Goal: Information Seeking & Learning: Check status

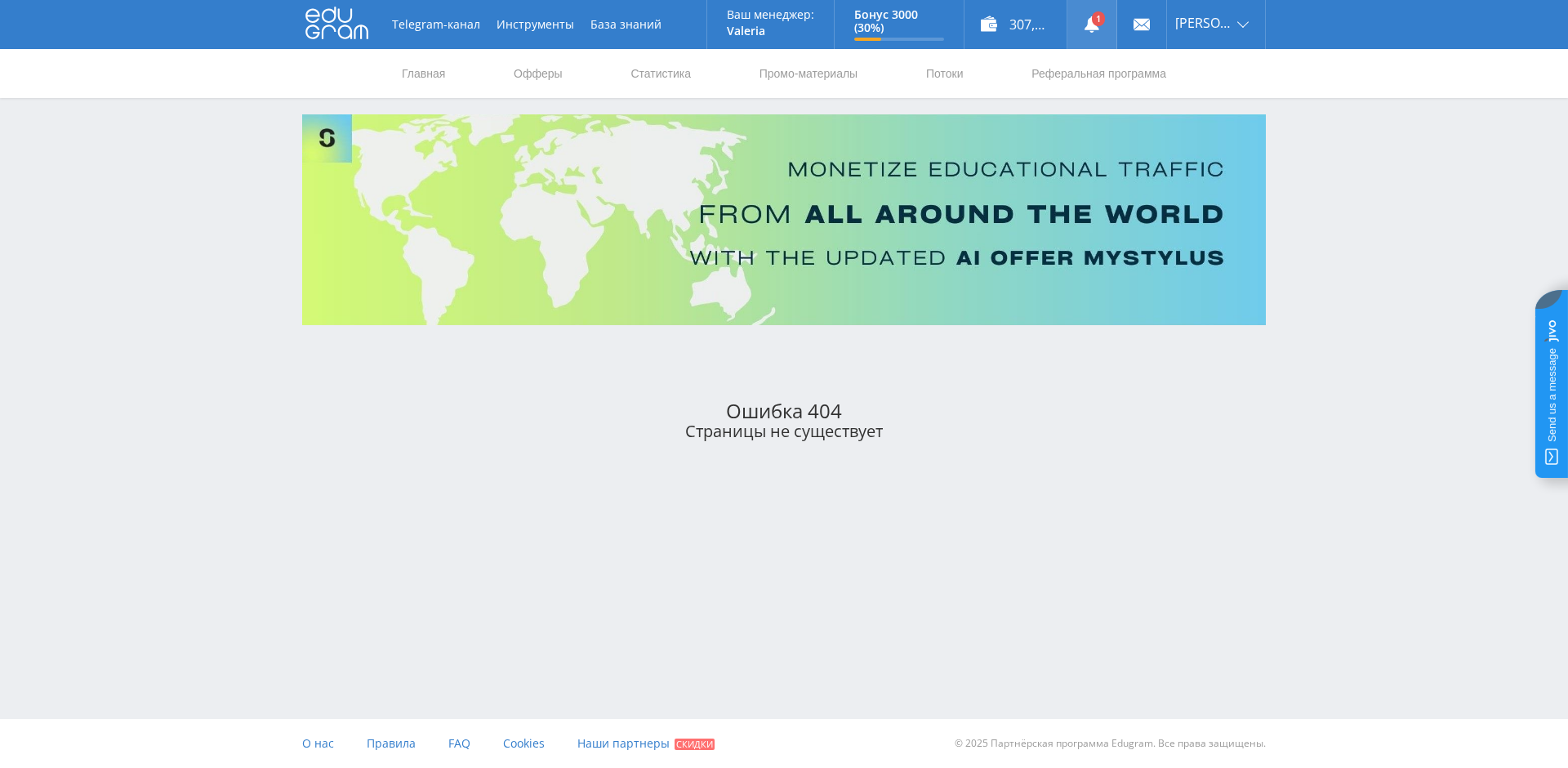
click at [1101, 16] on link at bounding box center [1092, 25] width 49 height 49
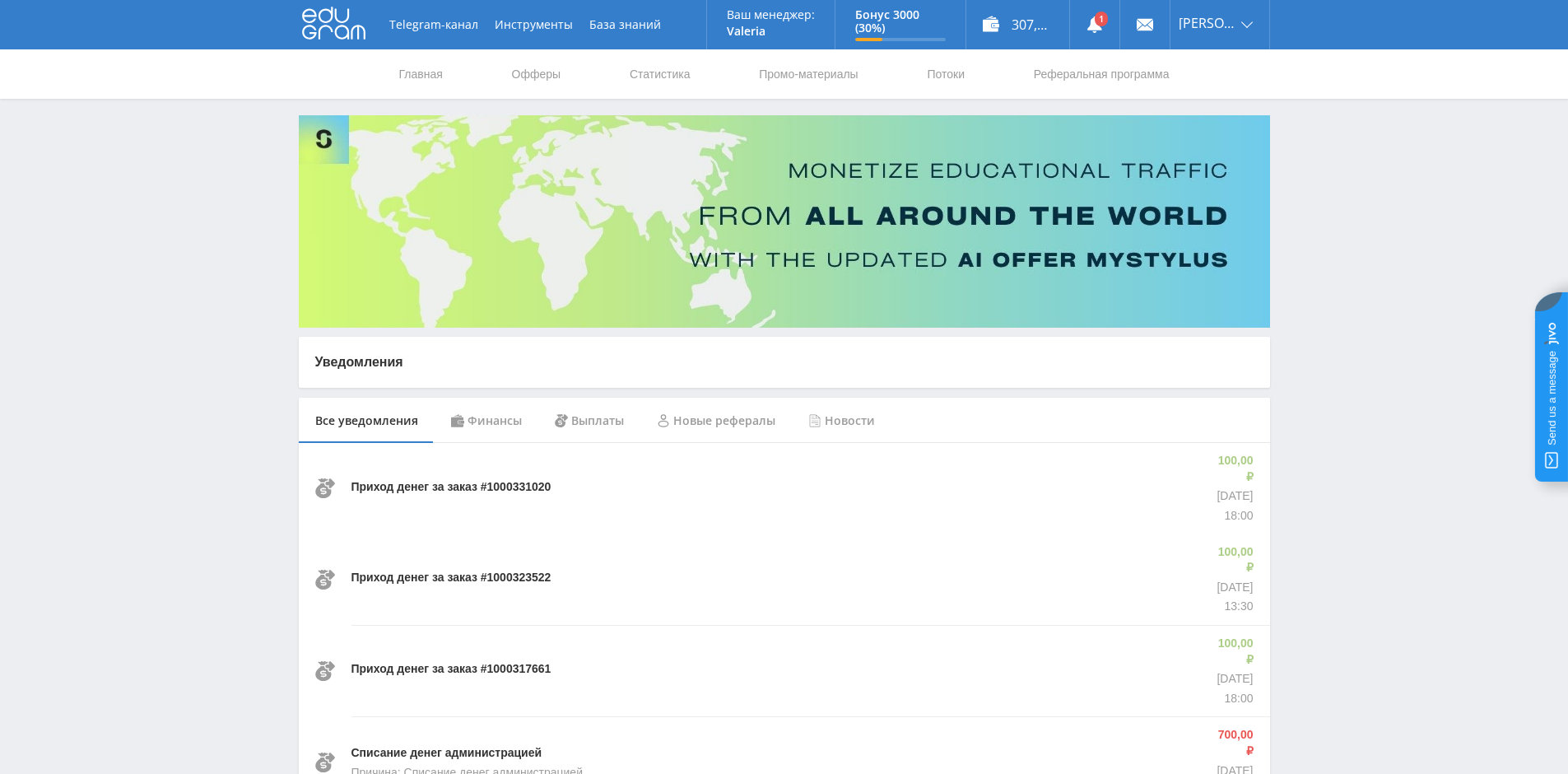
click at [331, 21] on icon at bounding box center [333, 23] width 64 height 33
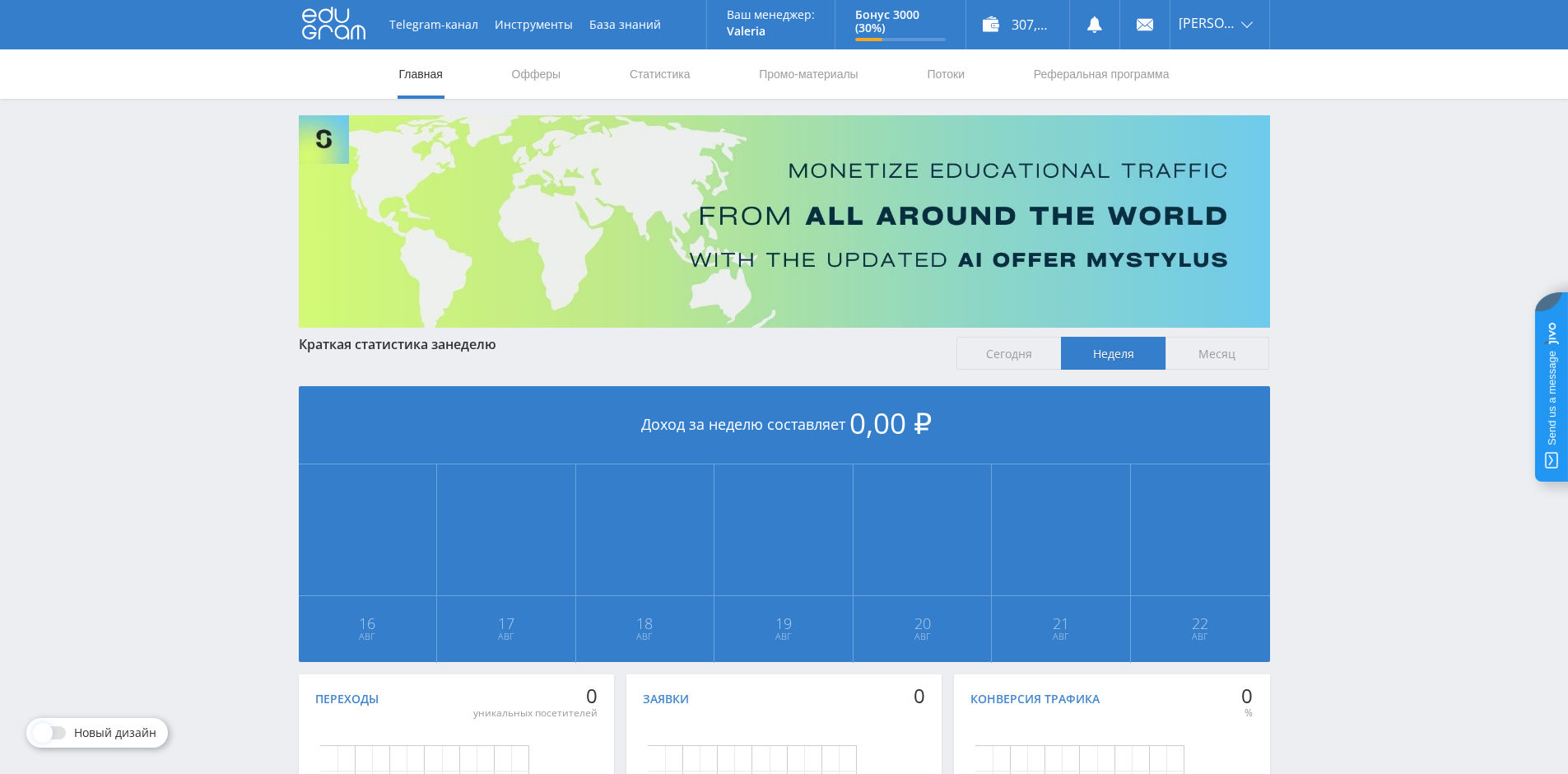
click at [1240, 353] on span "Месяц" at bounding box center [1218, 353] width 105 height 33
click at [0, 0] on input "Месяц" at bounding box center [0, 0] width 0 height 0
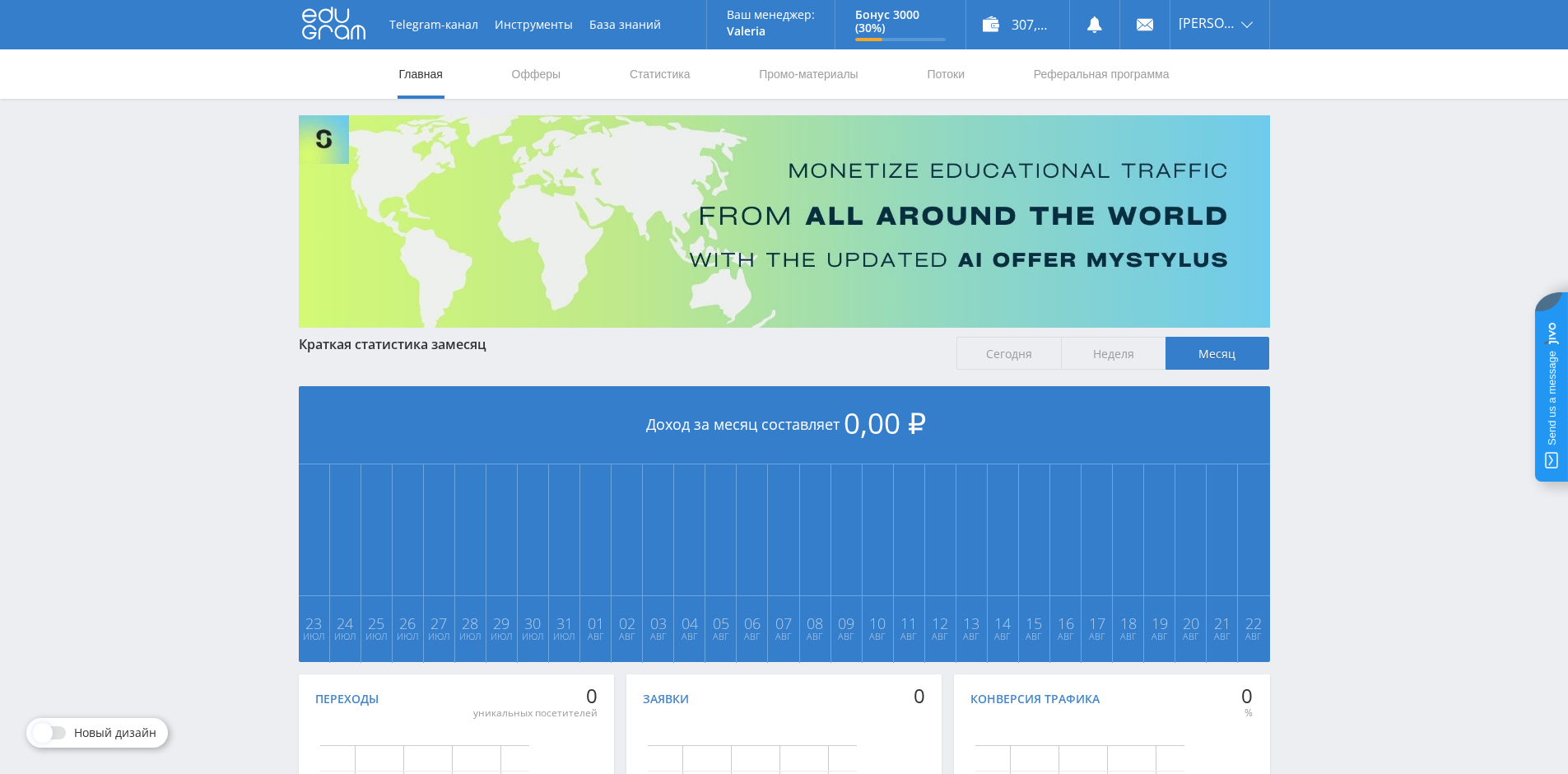
click at [993, 346] on span "Сегодня" at bounding box center [1009, 353] width 105 height 33
click at [0, 0] on input "Сегодня" at bounding box center [0, 0] width 0 height 0
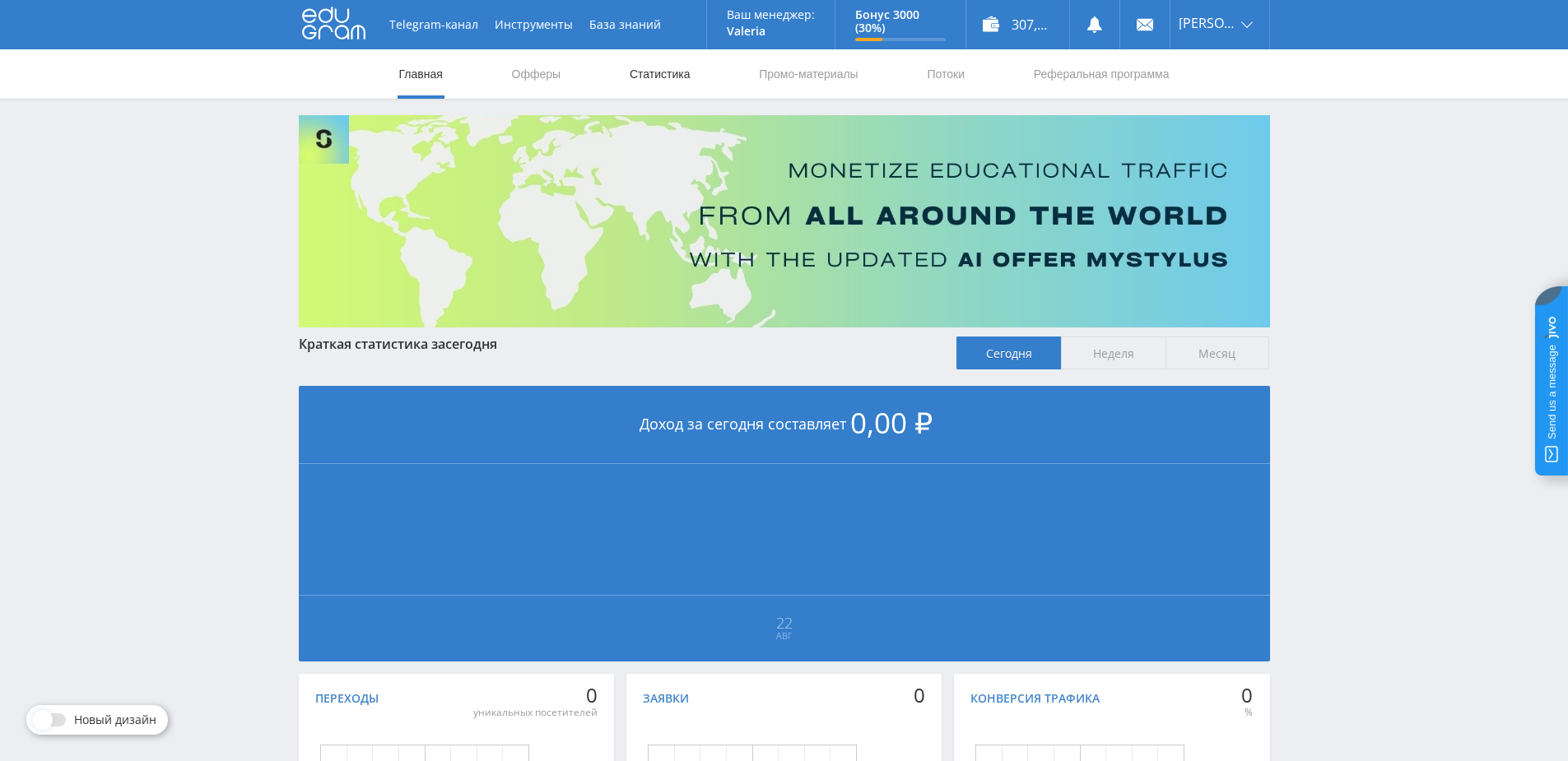
click at [678, 81] on link "Статистика" at bounding box center [660, 75] width 64 height 50
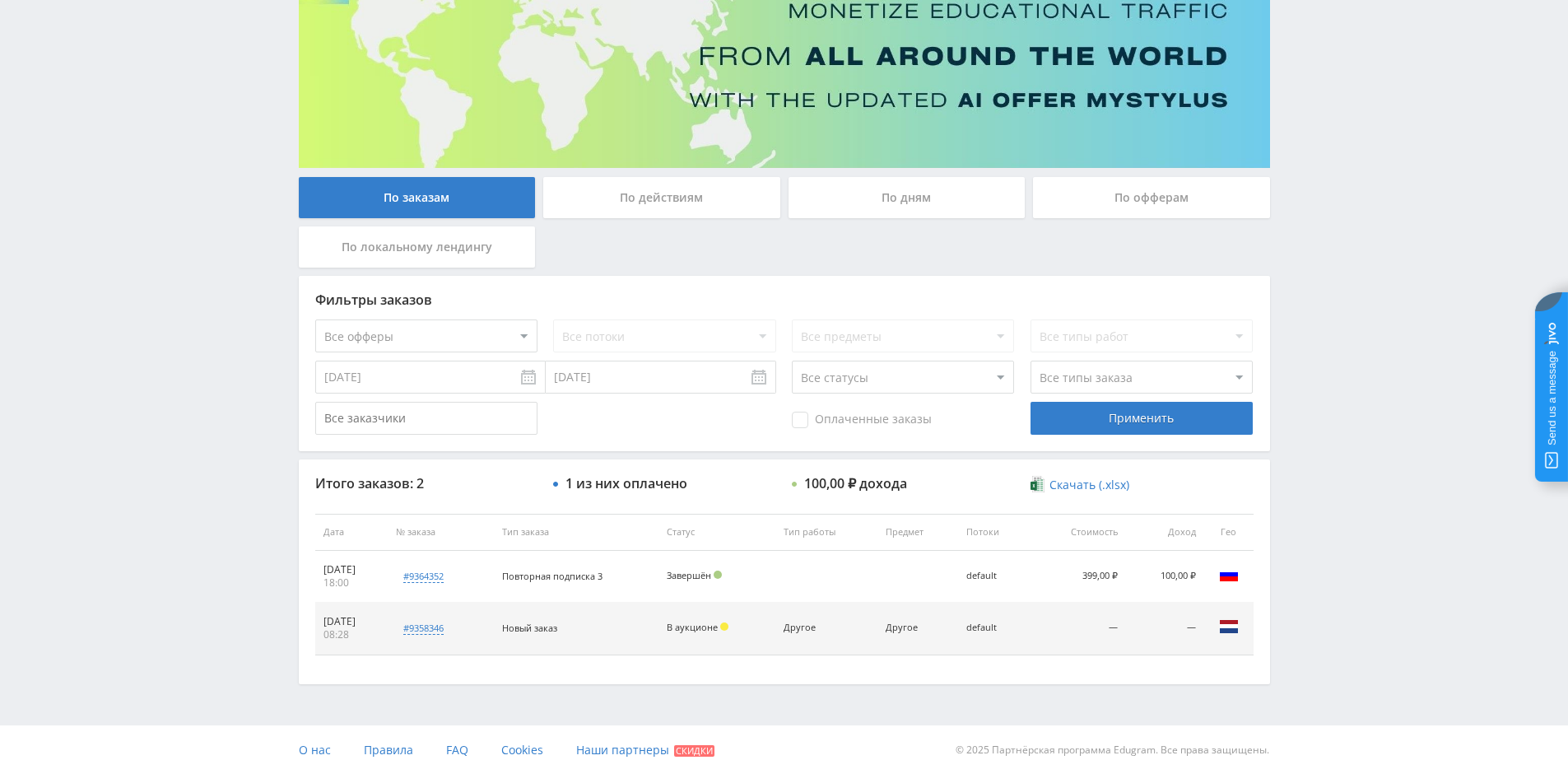
scroll to position [160, 0]
drag, startPoint x: 320, startPoint y: 572, endPoint x: 372, endPoint y: 572, distance: 52.0
click at [372, 572] on td "21.08.2025 18:00" at bounding box center [351, 575] width 73 height 52
click at [576, 576] on span "Повторная подписка 3" at bounding box center [552, 574] width 100 height 12
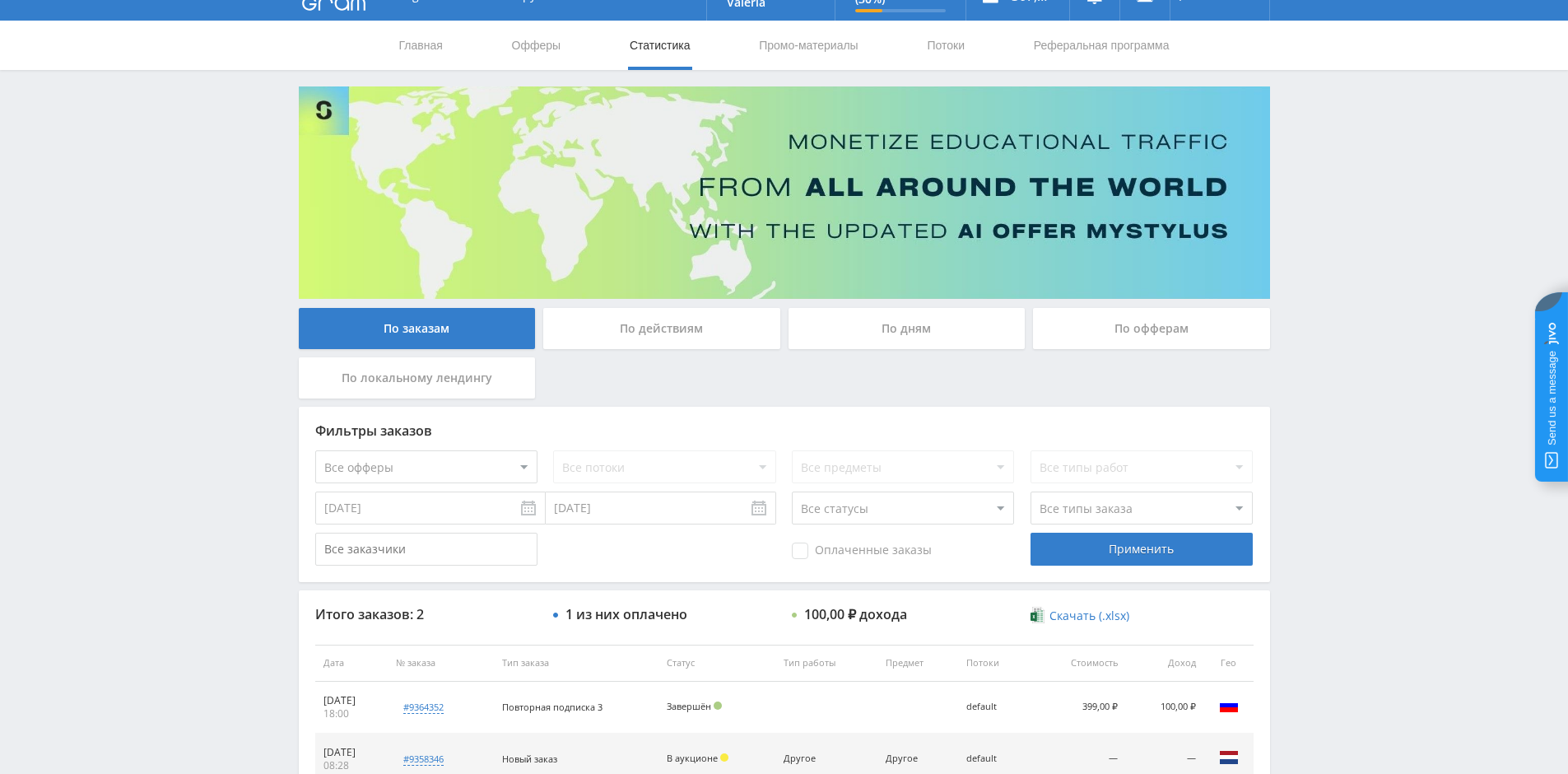
scroll to position [0, 0]
